Goal: Information Seeking & Learning: Learn about a topic

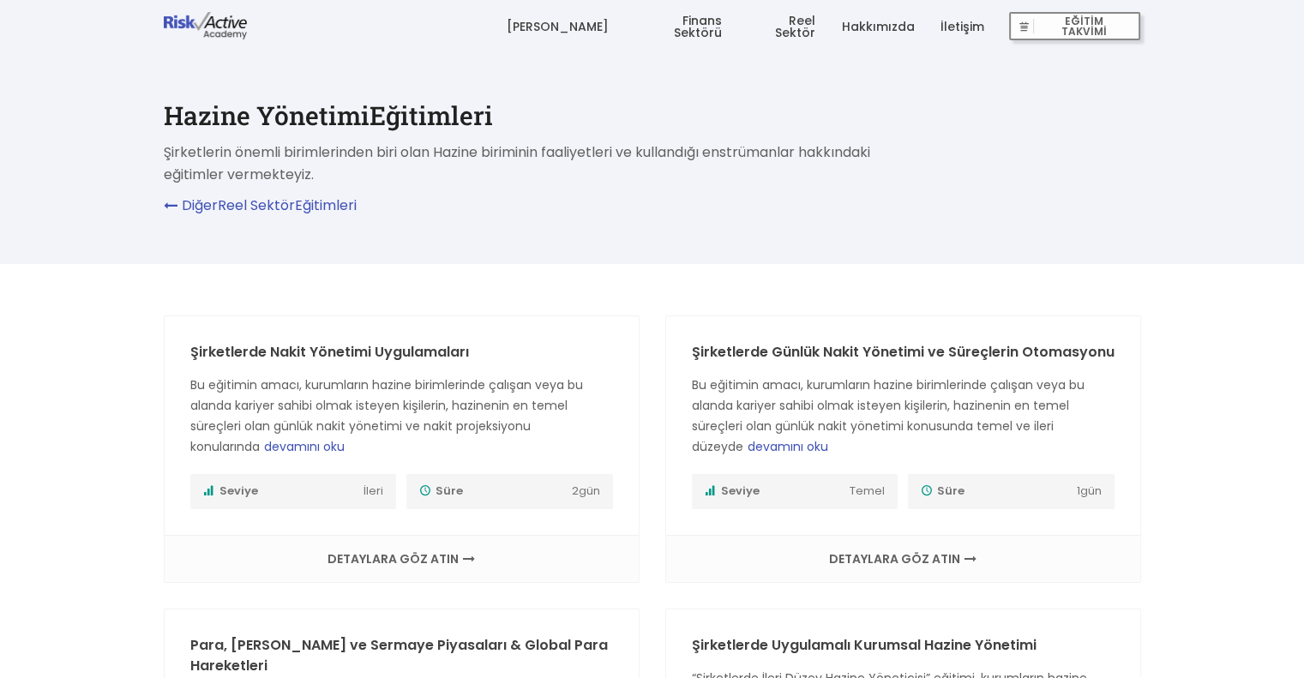
click at [686, 26] on link "Finans Sektörü" at bounding box center [678, 26] width 88 height 51
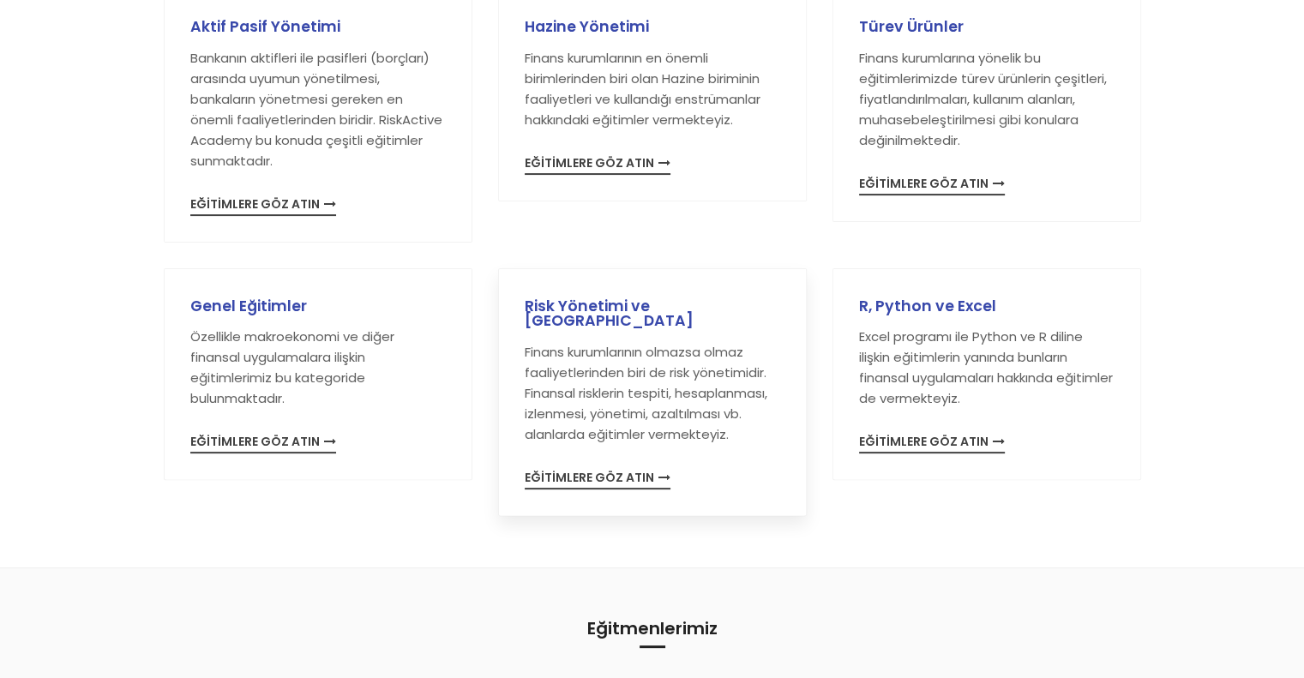
scroll to position [257, 0]
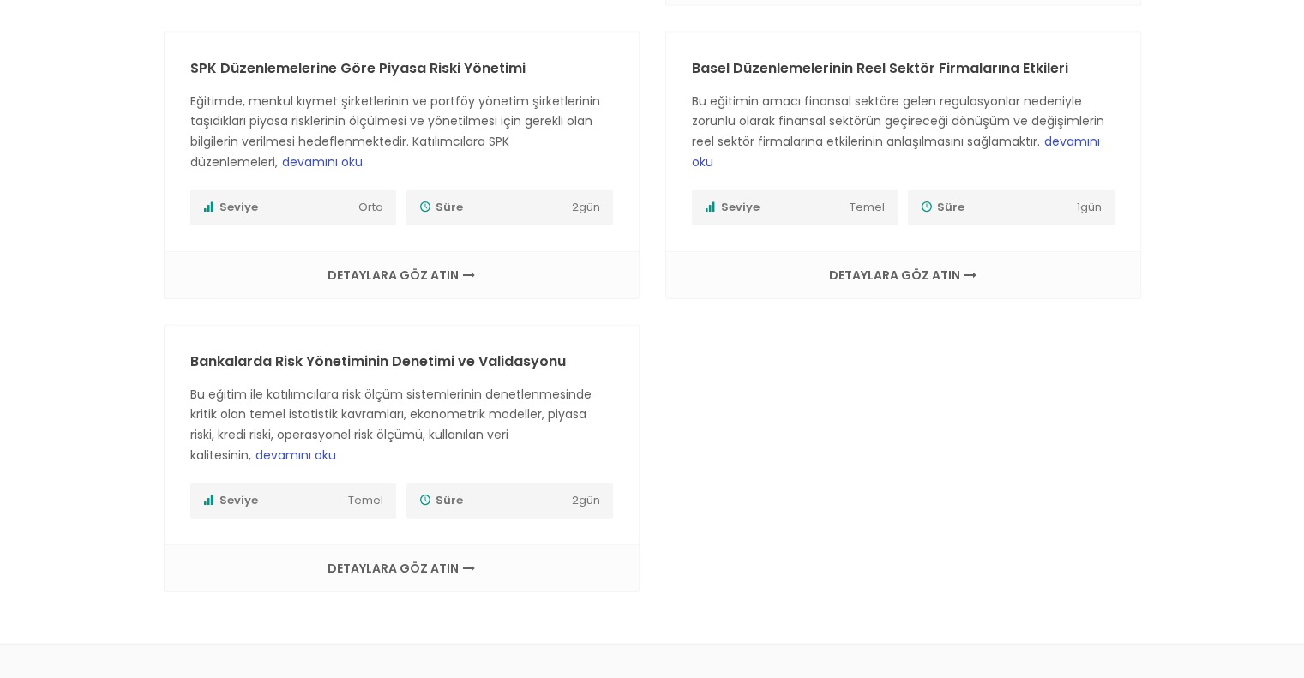
scroll to position [4116, 0]
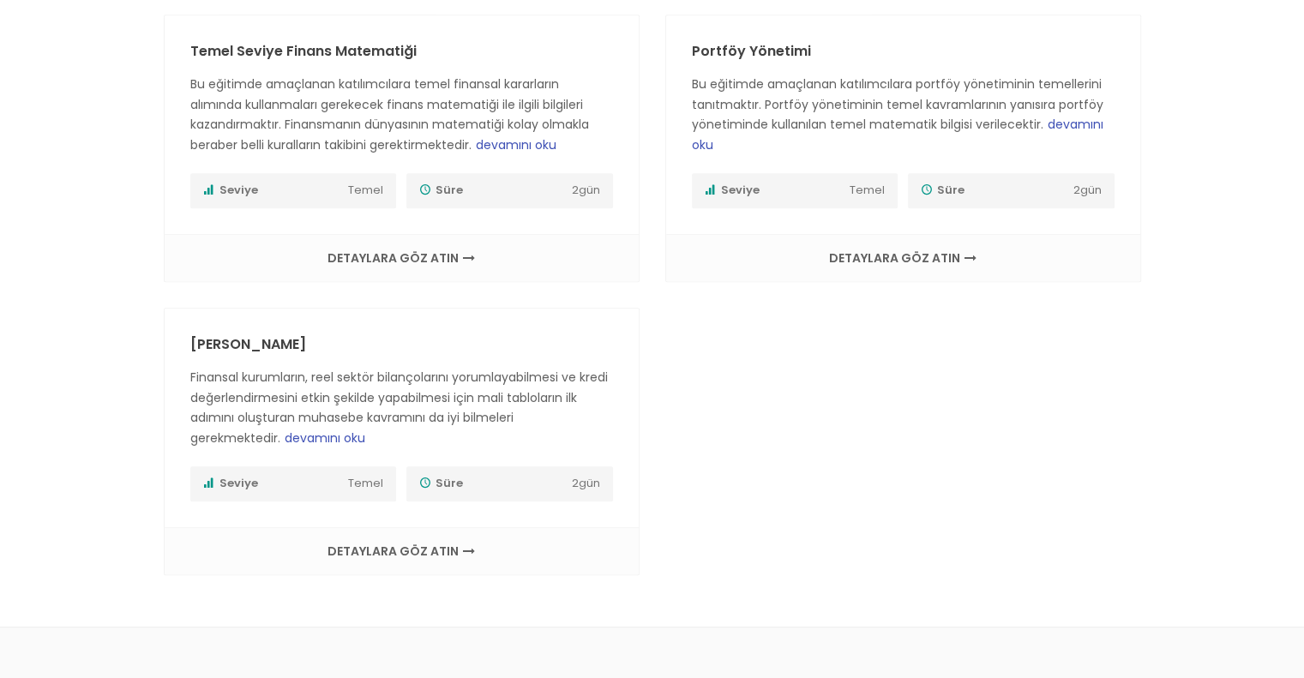
scroll to position [1286, 0]
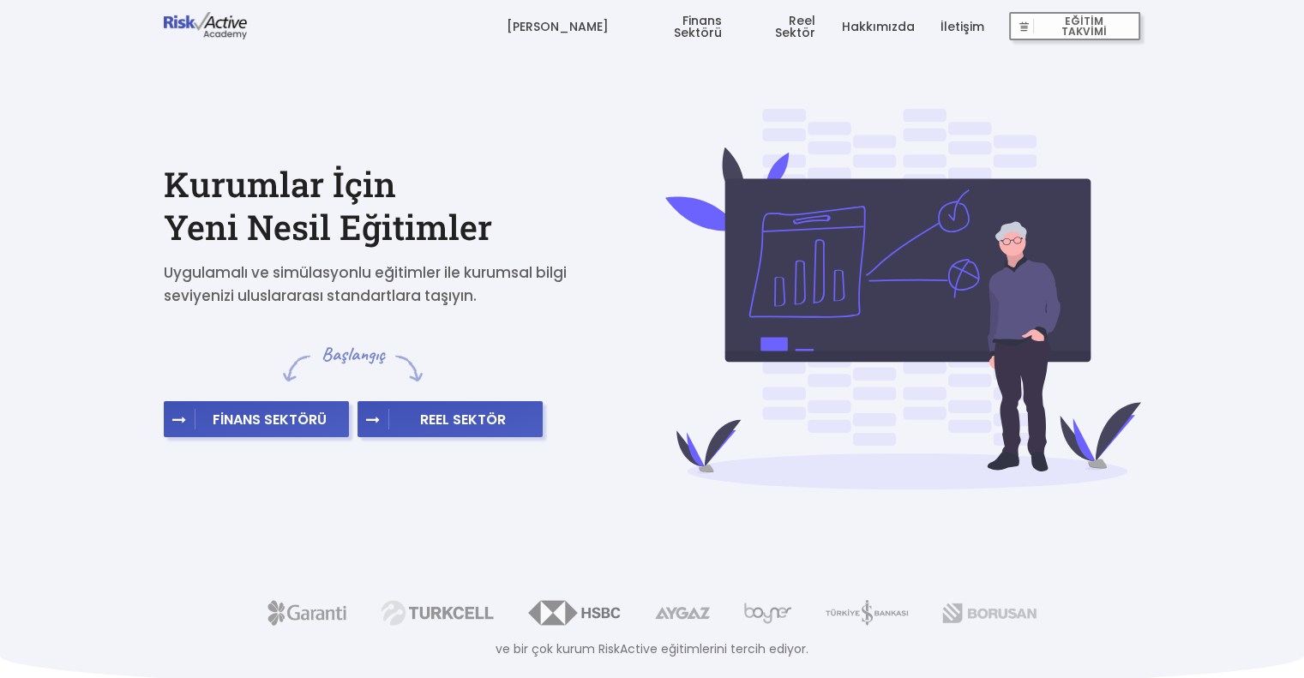
click at [664, 28] on link "Finans Sektörü" at bounding box center [678, 26] width 88 height 51
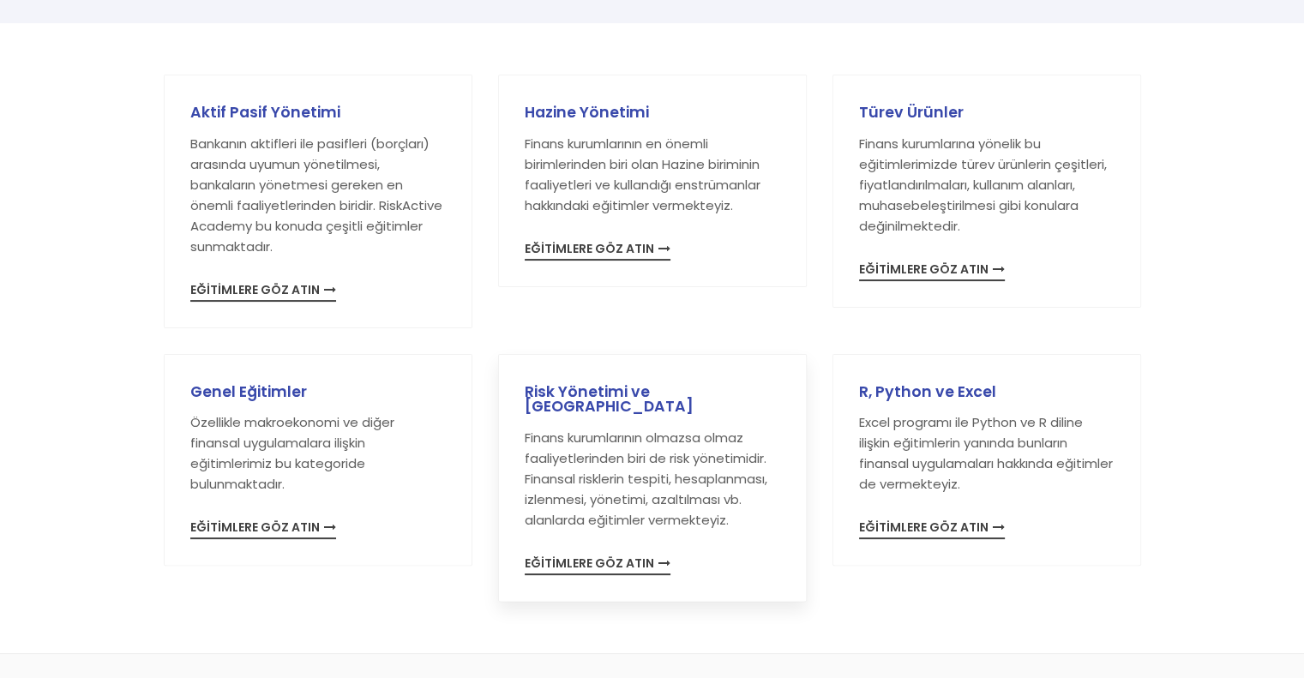
scroll to position [343, 0]
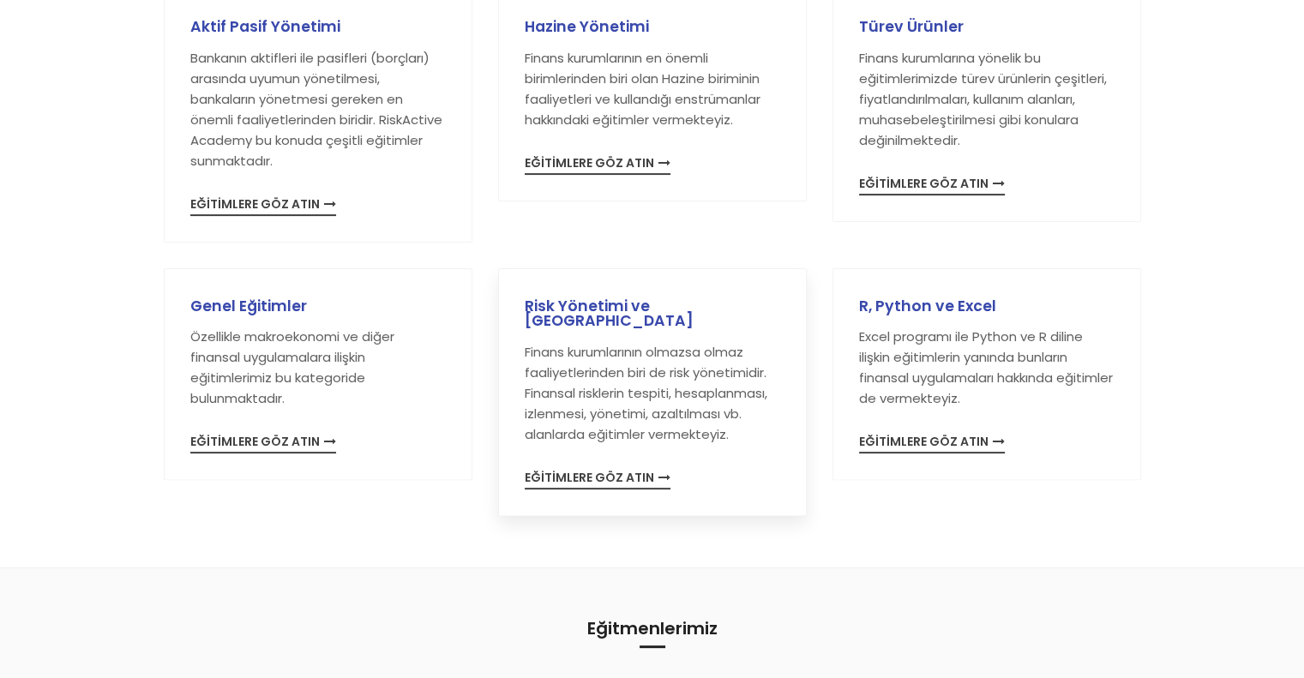
drag, startPoint x: 616, startPoint y: 476, endPoint x: 604, endPoint y: 460, distance: 20.8
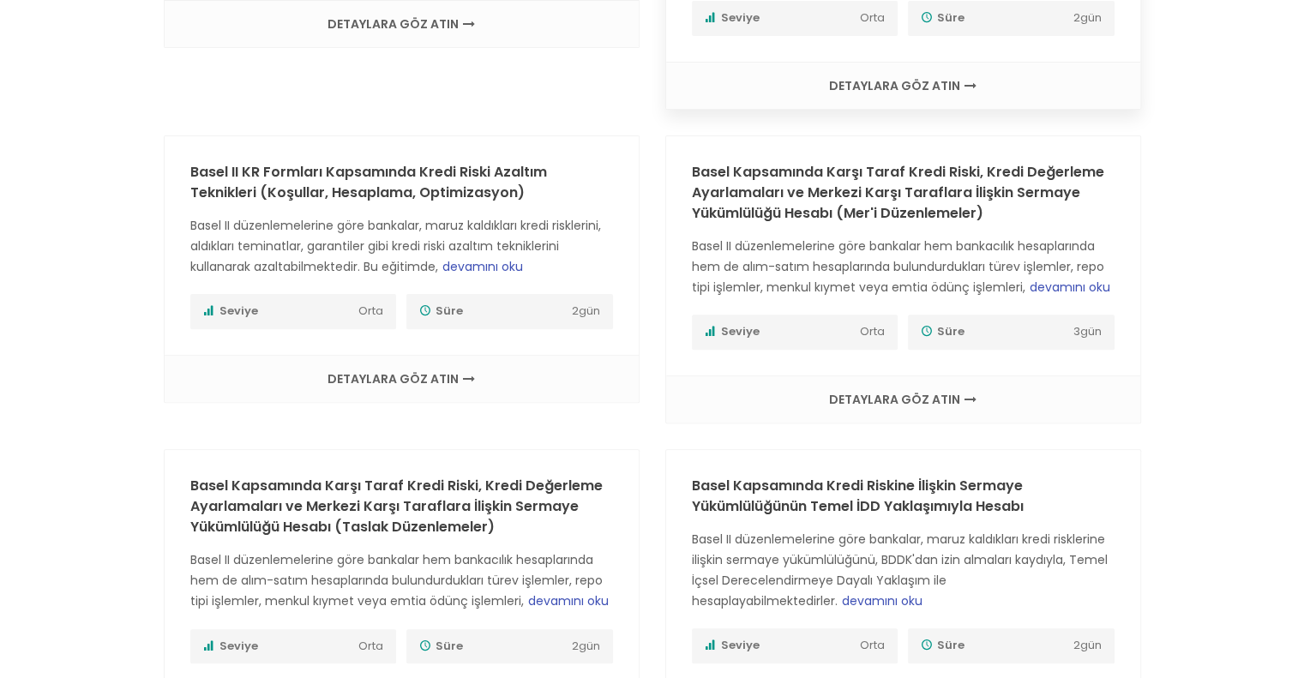
scroll to position [600, 0]
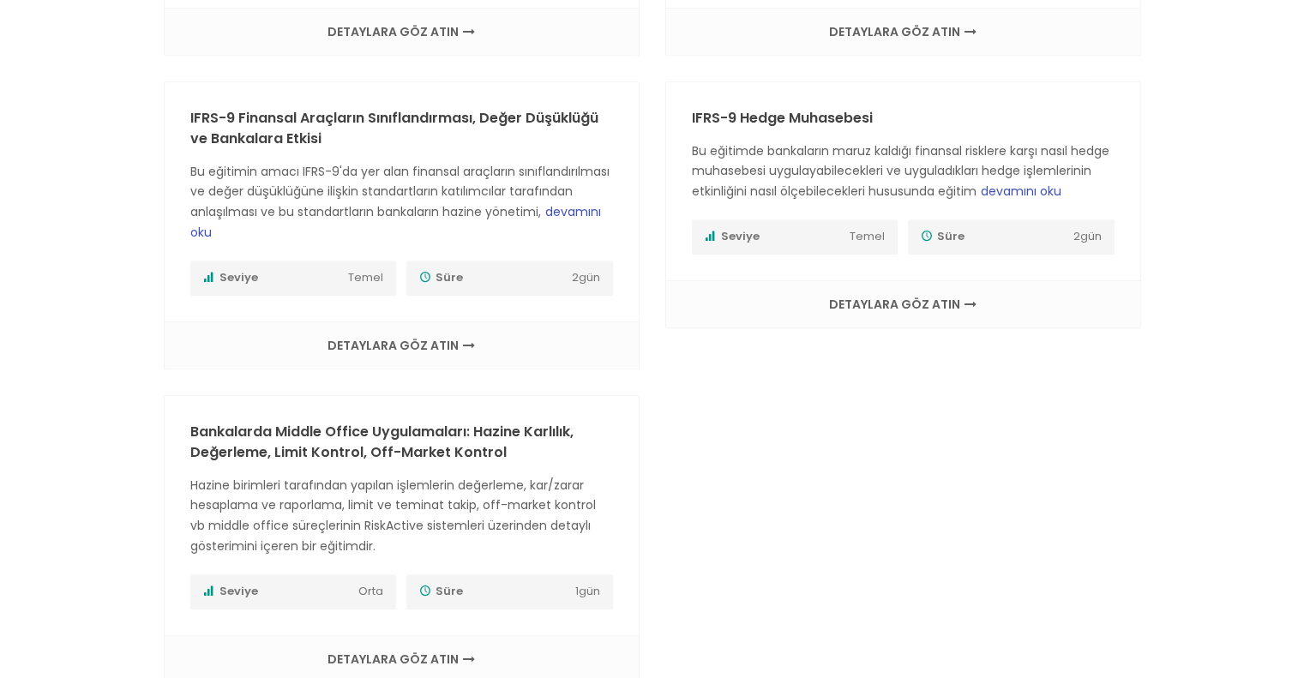
scroll to position [343, 0]
